Goal: Information Seeking & Learning: Understand process/instructions

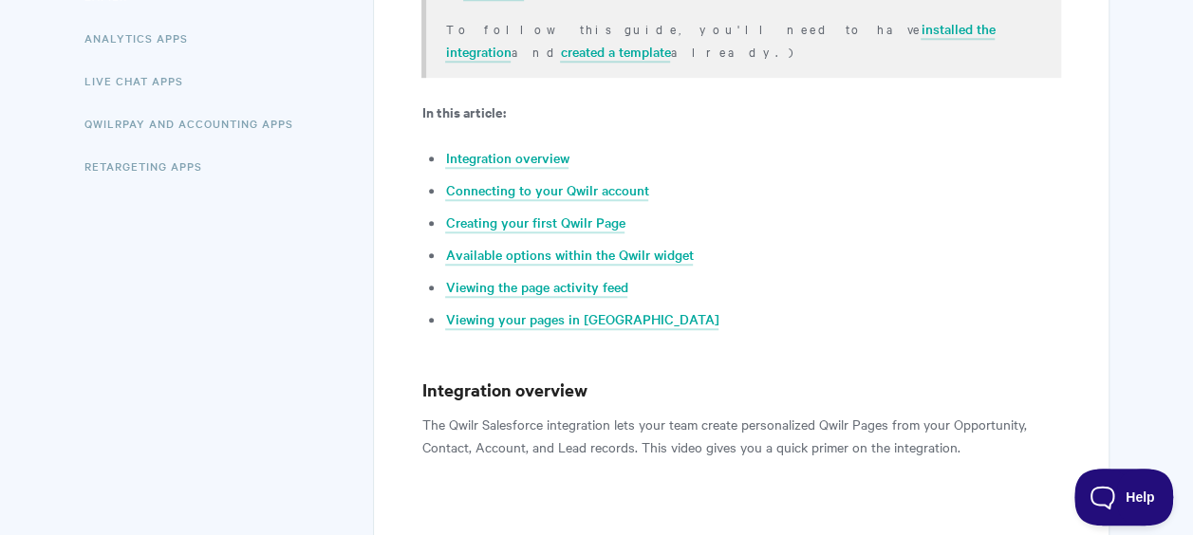
scroll to position [532, 0]
click at [547, 244] on link "Available options within the Qwilr widget" at bounding box center [569, 254] width 248 height 21
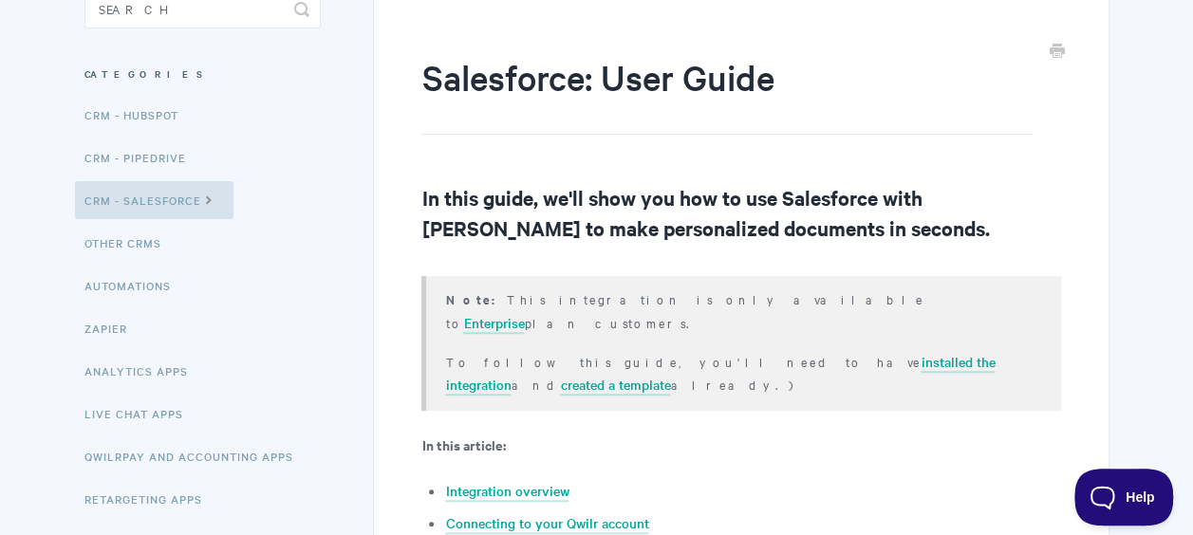
scroll to position [197, 0]
click at [139, 118] on link "CRM - HubSpot" at bounding box center [134, 116] width 118 height 38
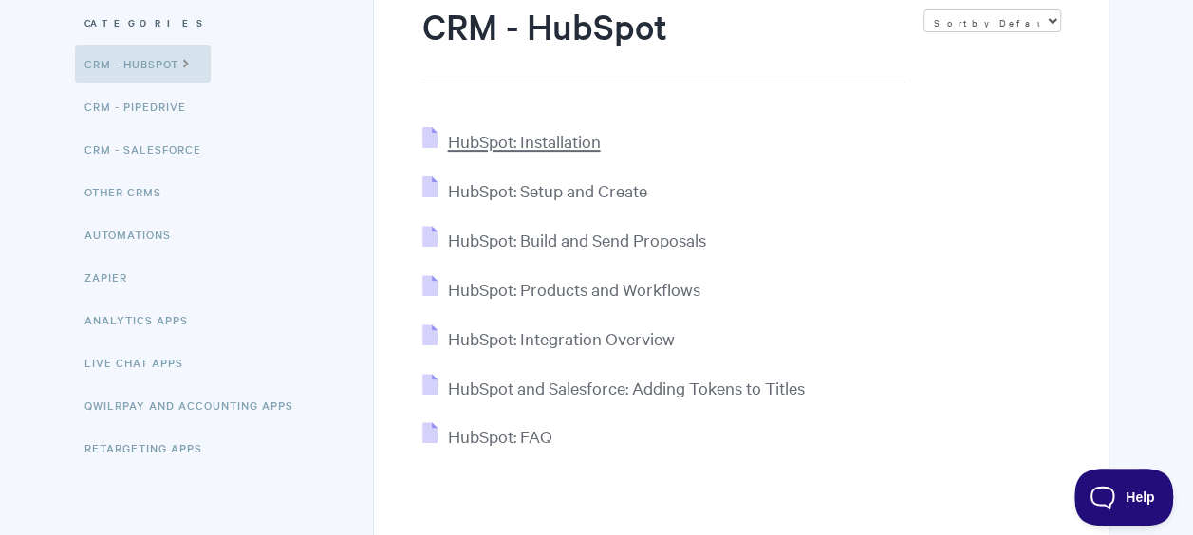
scroll to position [252, 0]
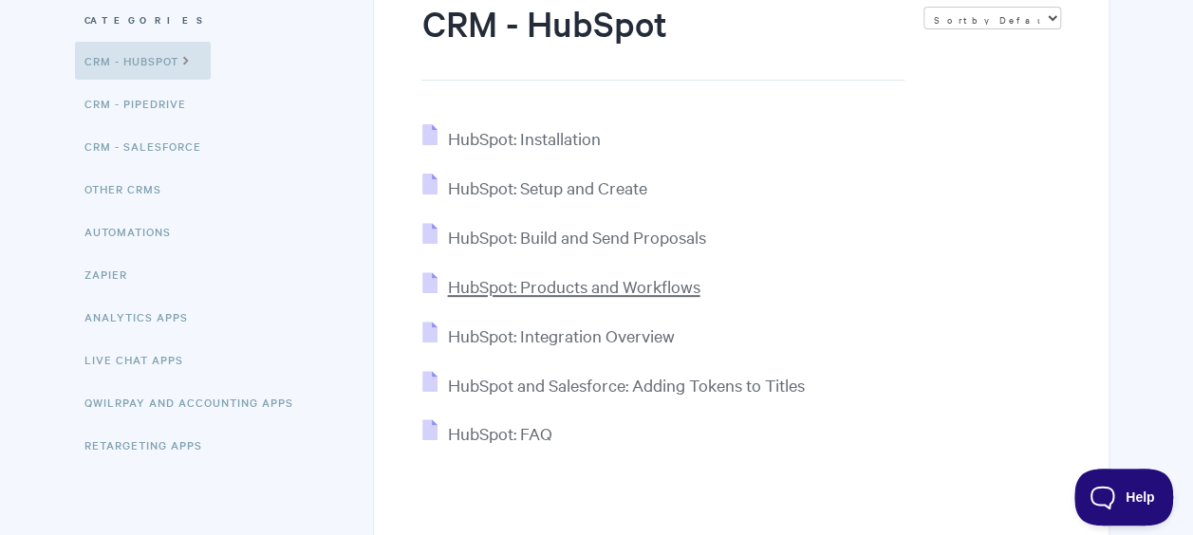
click at [521, 291] on span "HubSpot: Products and Workflows" at bounding box center [573, 286] width 252 height 22
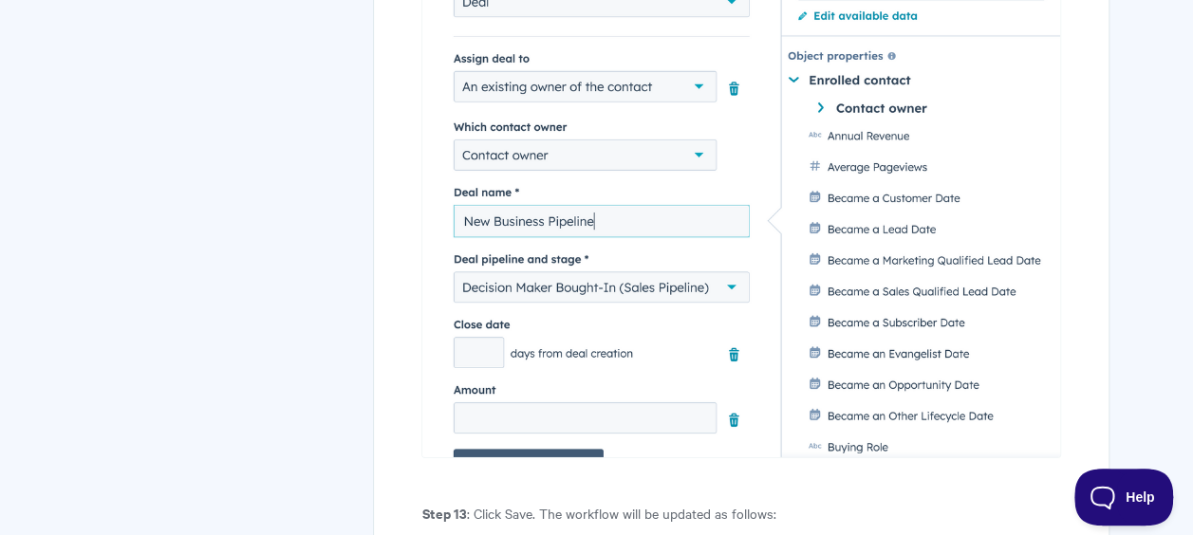
scroll to position [13618, 0]
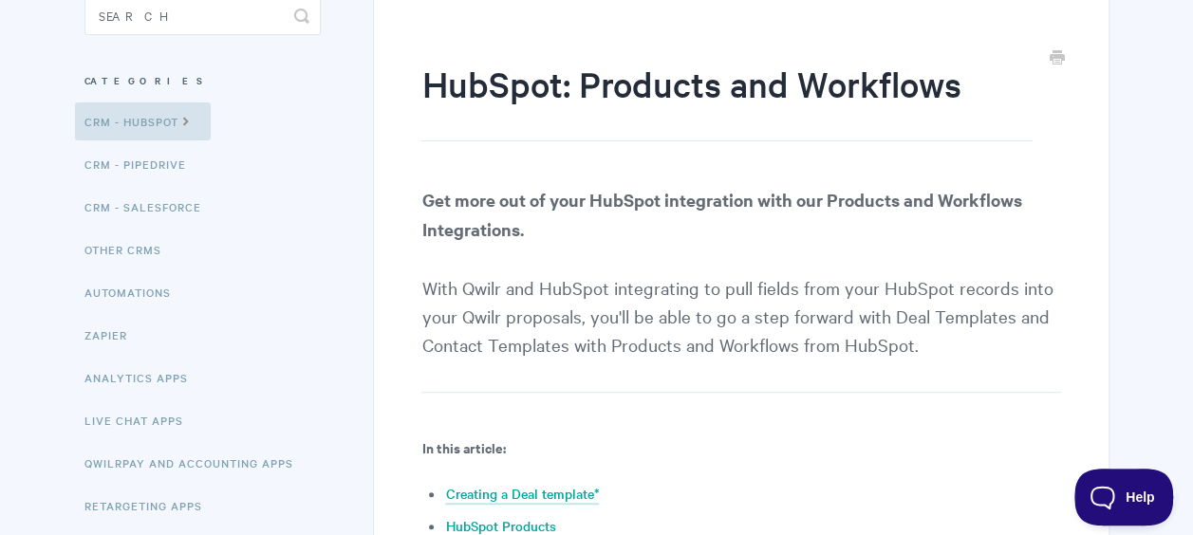
scroll to position [191, 0]
click at [142, 290] on link "Automations" at bounding box center [130, 293] width 110 height 38
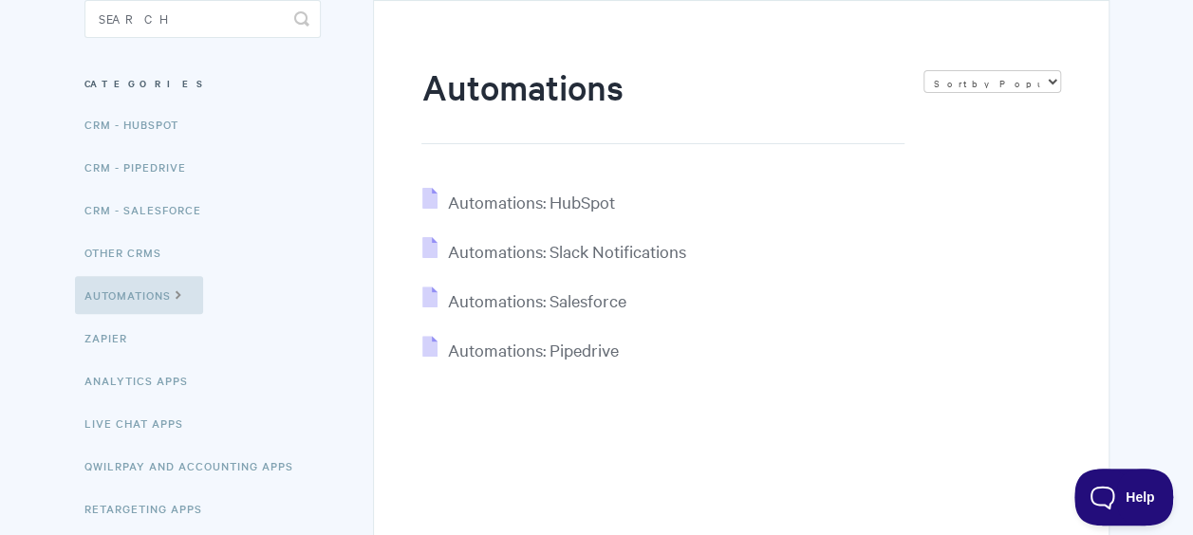
scroll to position [196, 0]
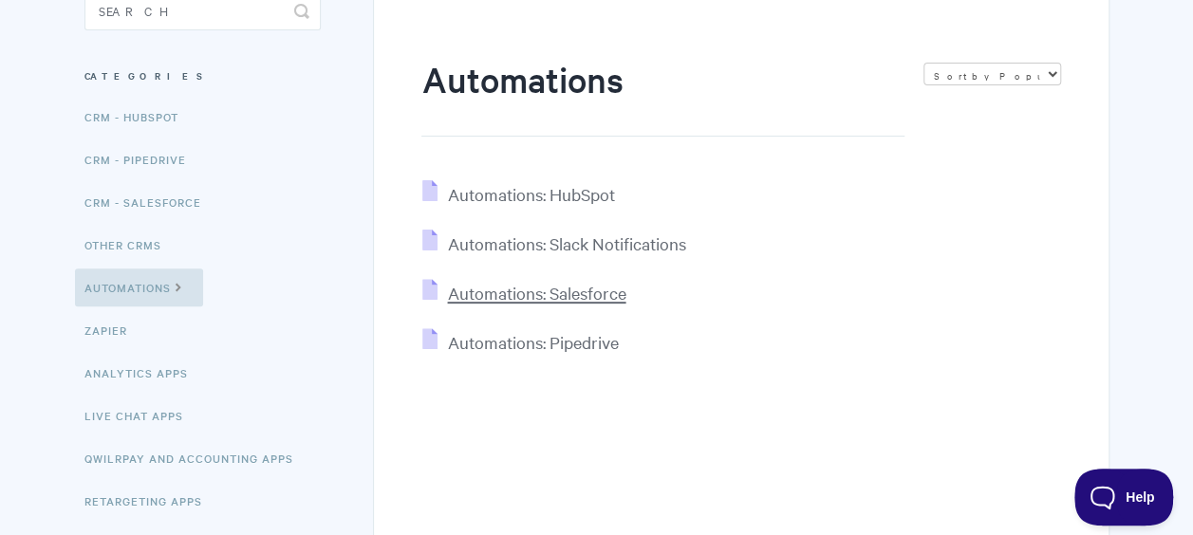
click at [511, 284] on span "Automations: Salesforce" at bounding box center [536, 293] width 178 height 22
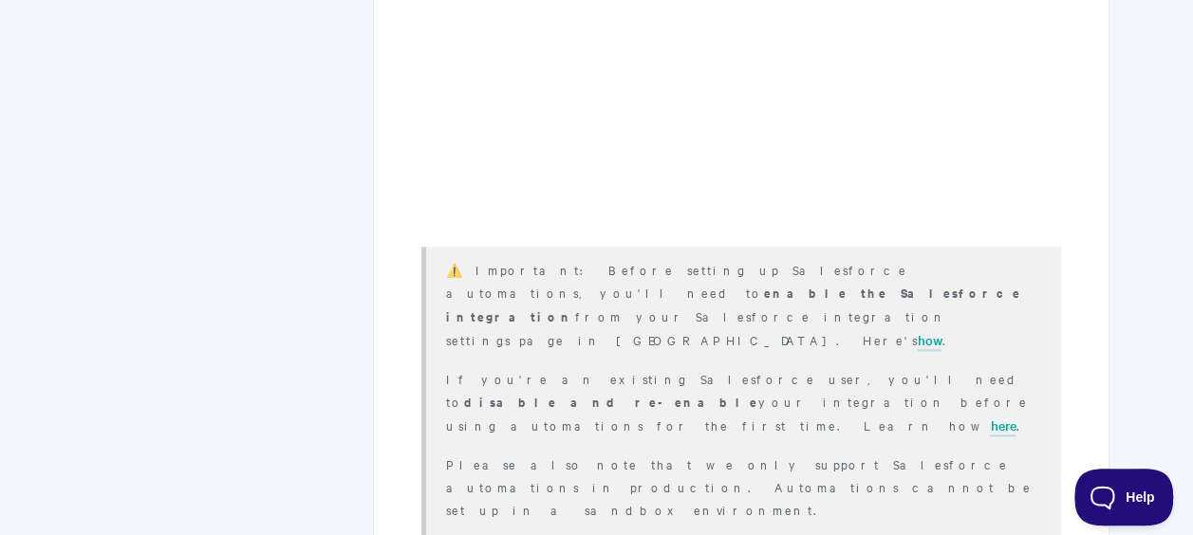
scroll to position [834, 0]
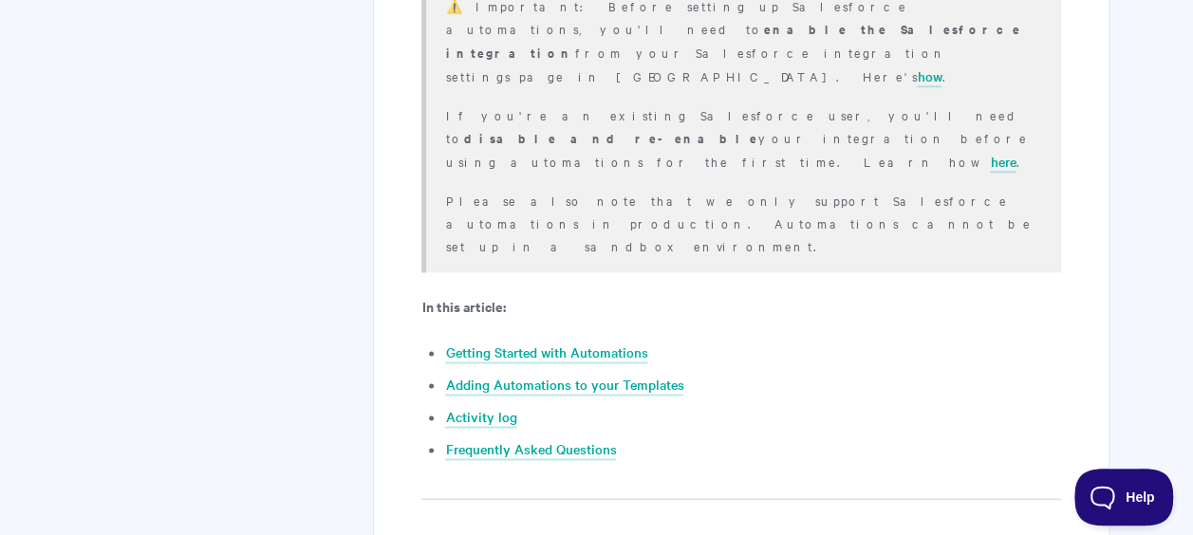
scroll to position [1011, 0]
click at [585, 373] on link "Adding Automations to your Templates" at bounding box center [564, 383] width 238 height 21
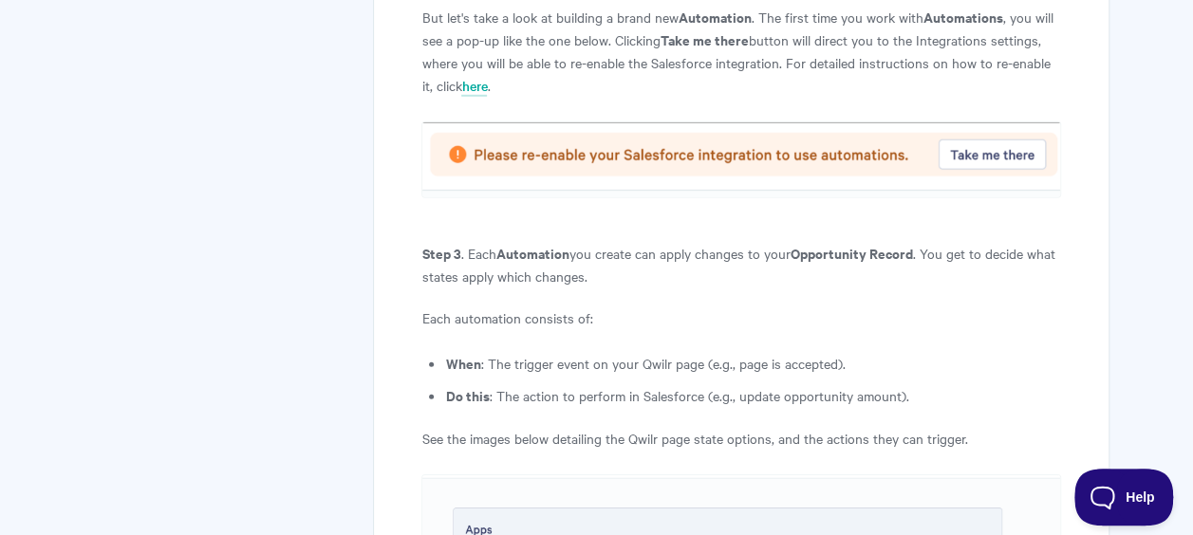
scroll to position [2614, 0]
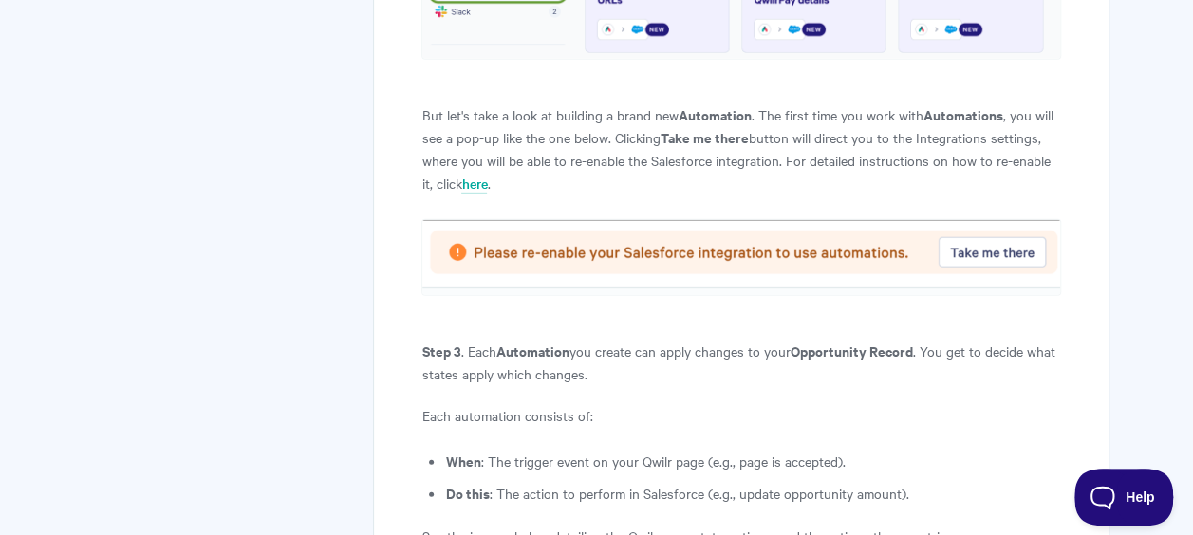
scroll to position [1011, 0]
